Goal: Transaction & Acquisition: Purchase product/service

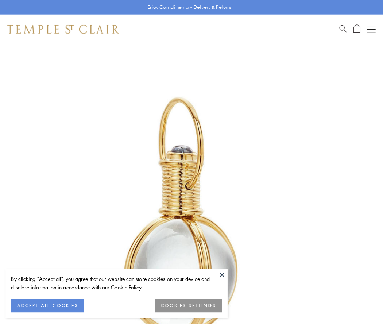
scroll to position [190, 0]
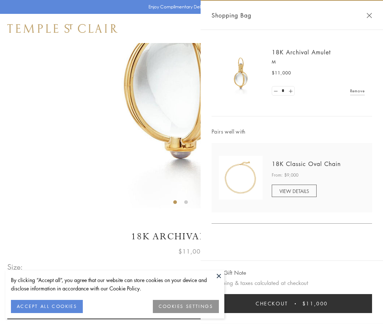
click at [292, 303] on button "Checkout $11,000" at bounding box center [291, 303] width 160 height 19
